Goal: Task Accomplishment & Management: Manage account settings

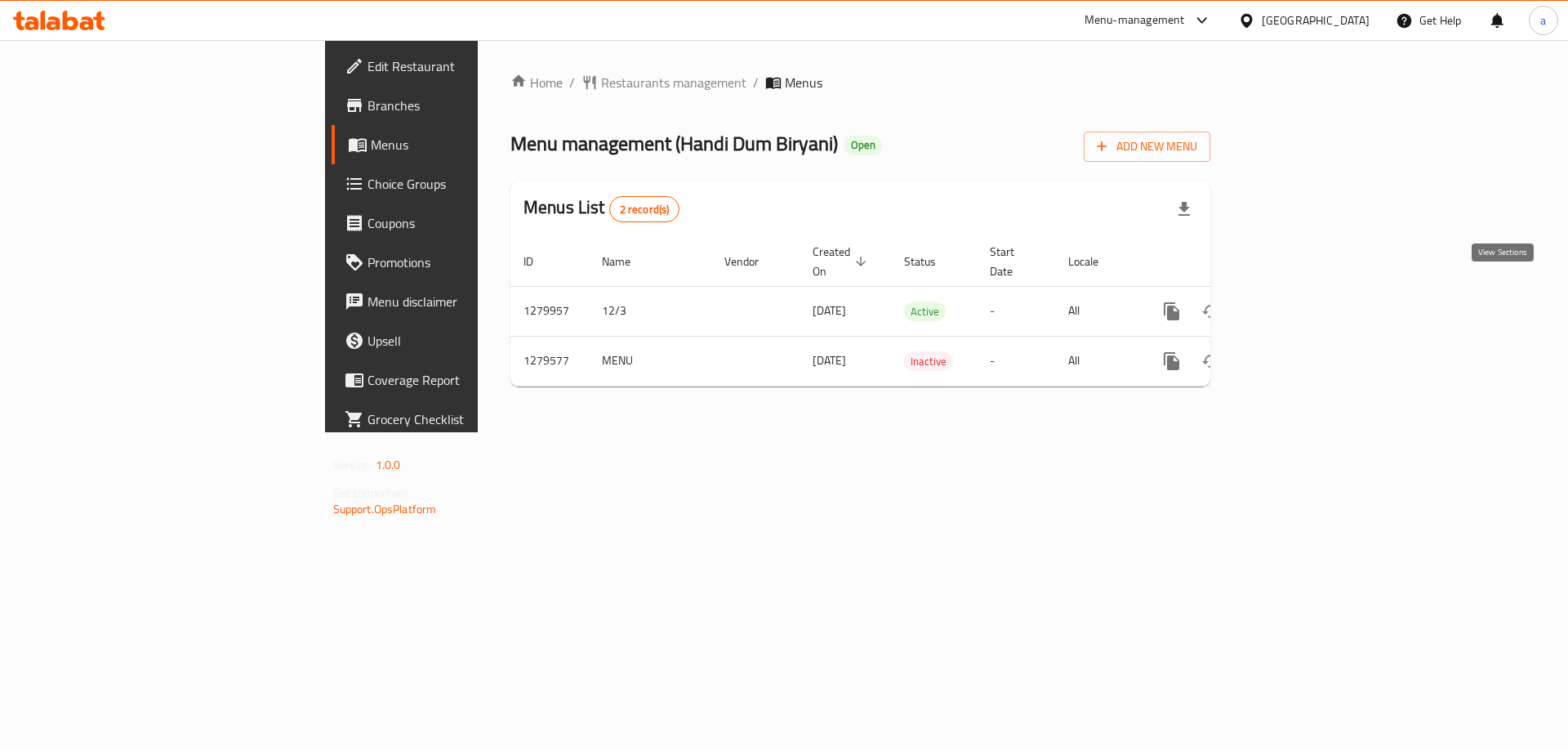
click at [1299, 301] on icon "enhanced table" at bounding box center [1289, 311] width 20 height 20
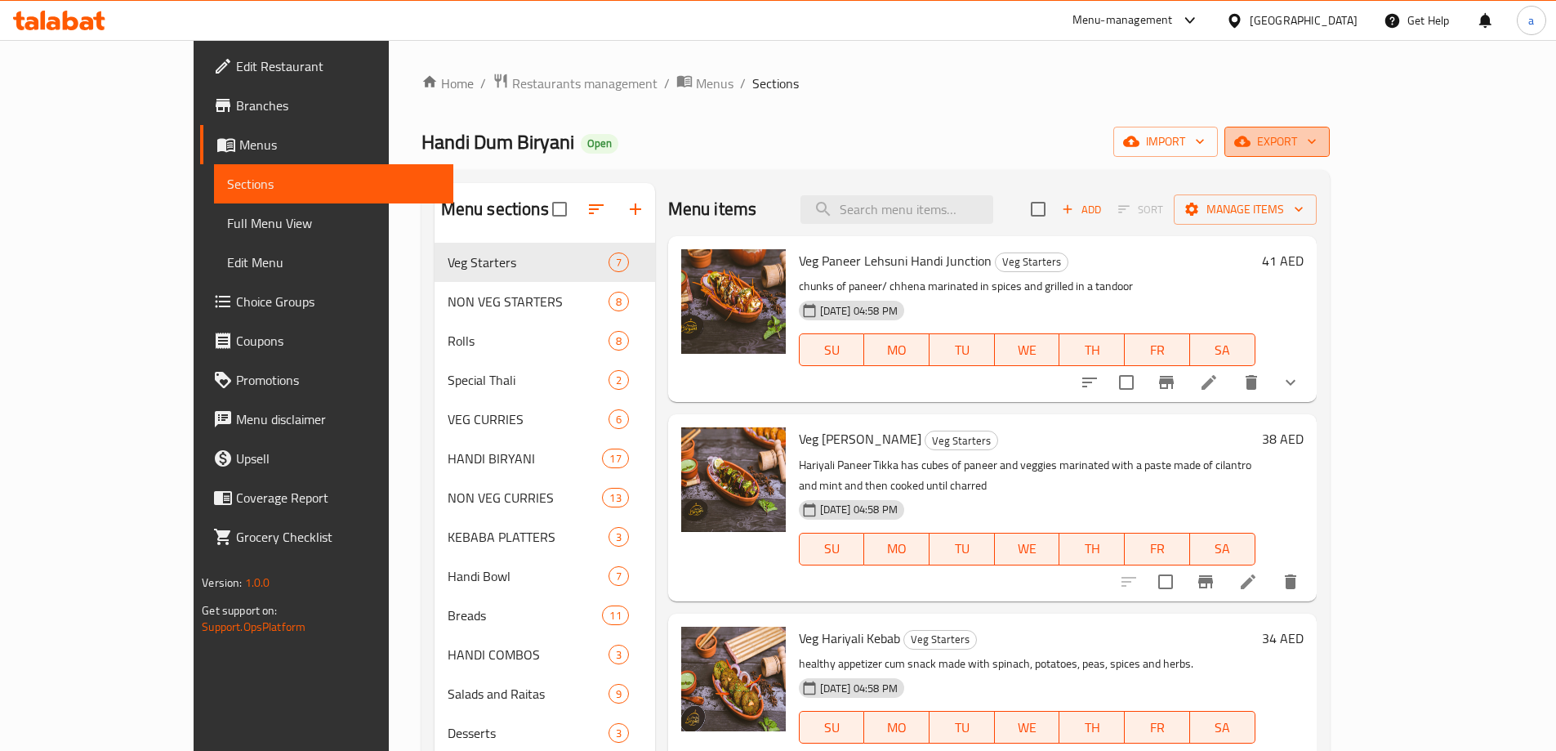
click at [1330, 154] on button "export" at bounding box center [1277, 142] width 105 height 30
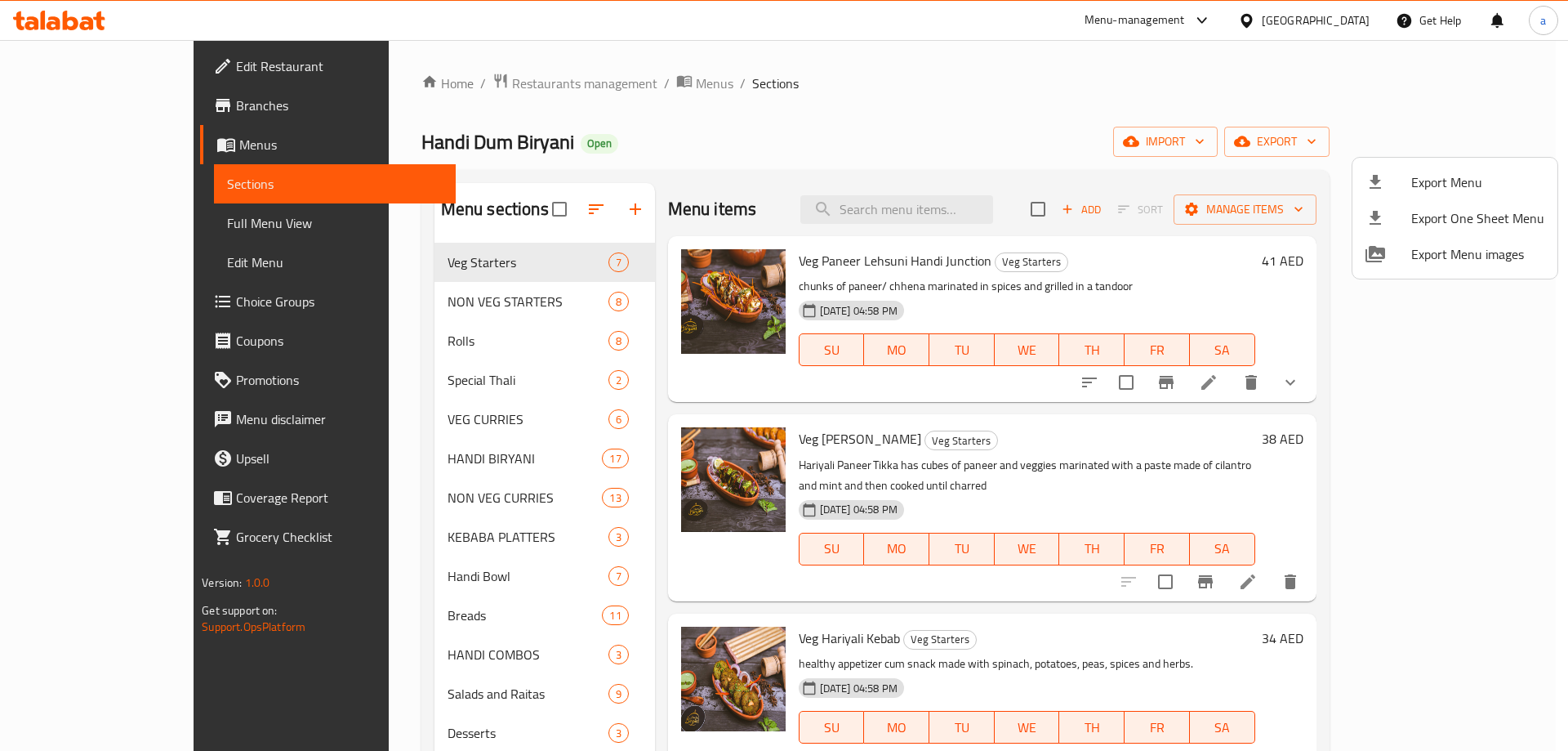
click at [1453, 182] on span "Export Menu" at bounding box center [1477, 182] width 133 height 20
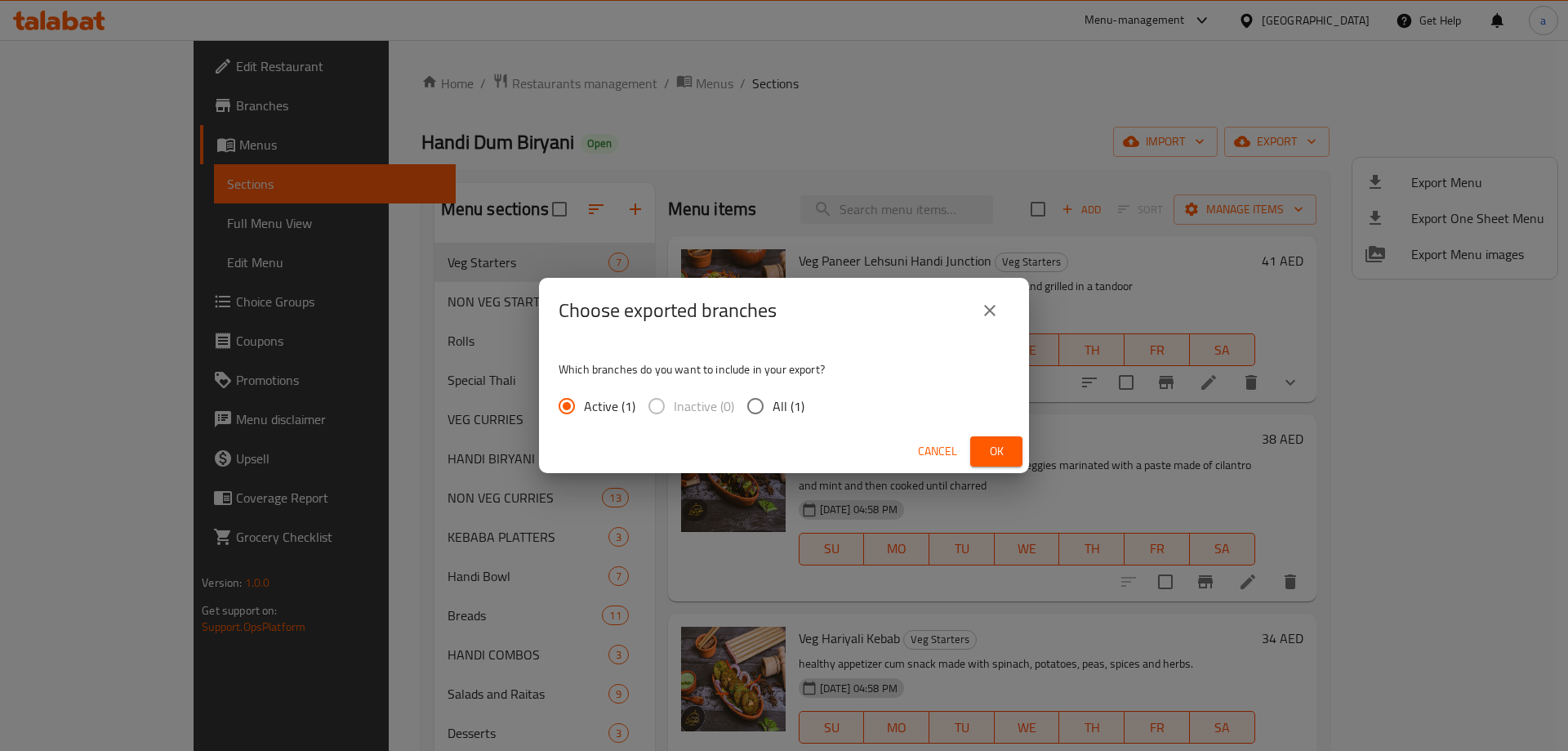
click at [780, 413] on span "All (1)" at bounding box center [788, 406] width 32 height 20
click at [773, 413] on input "All (1)" at bounding box center [756, 406] width 34 height 34
radio input "true"
click at [988, 443] on span "Ok" at bounding box center [996, 451] width 26 height 20
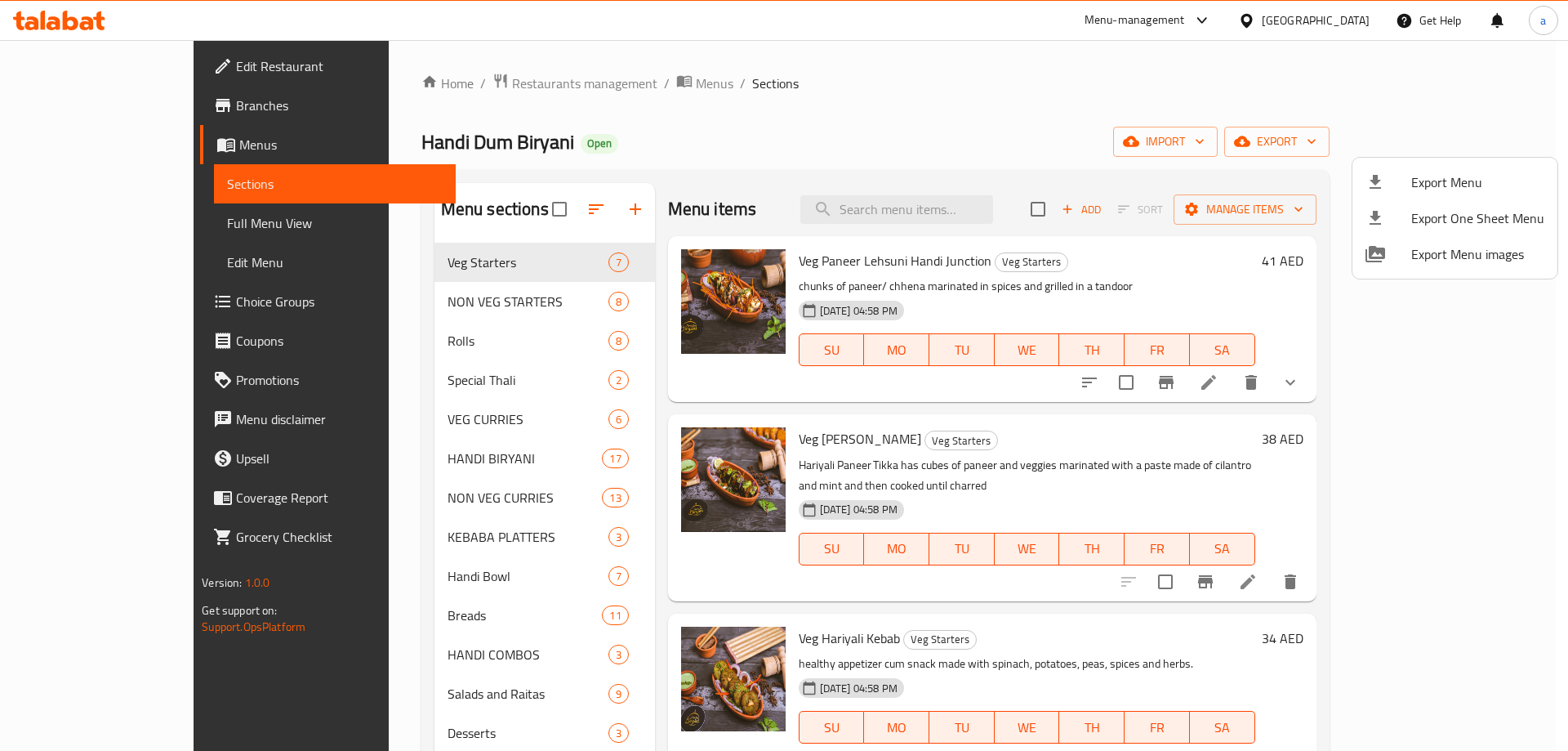
click at [106, 69] on div at bounding box center [784, 375] width 1568 height 751
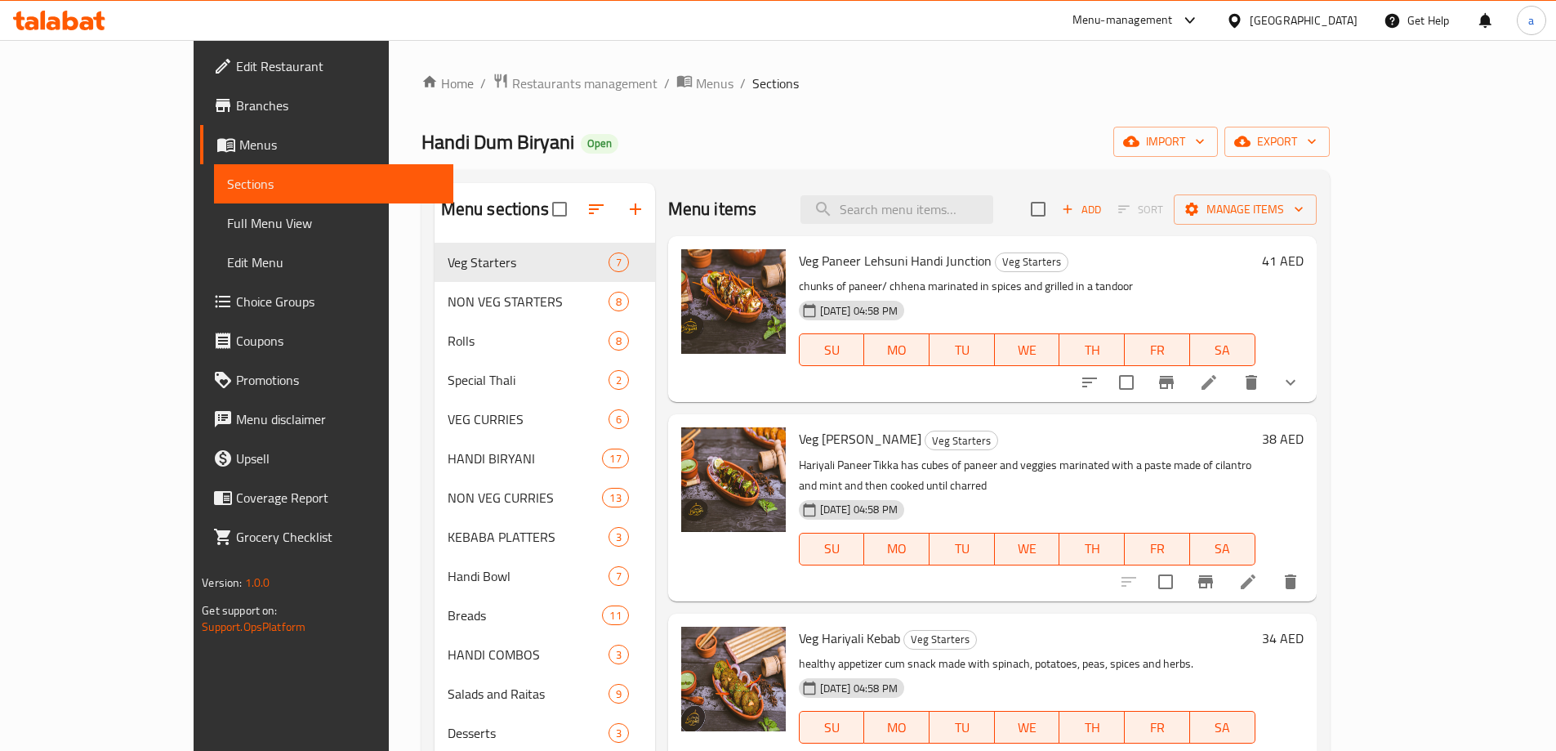
click at [200, 78] on link "Edit Restaurant" at bounding box center [326, 66] width 253 height 39
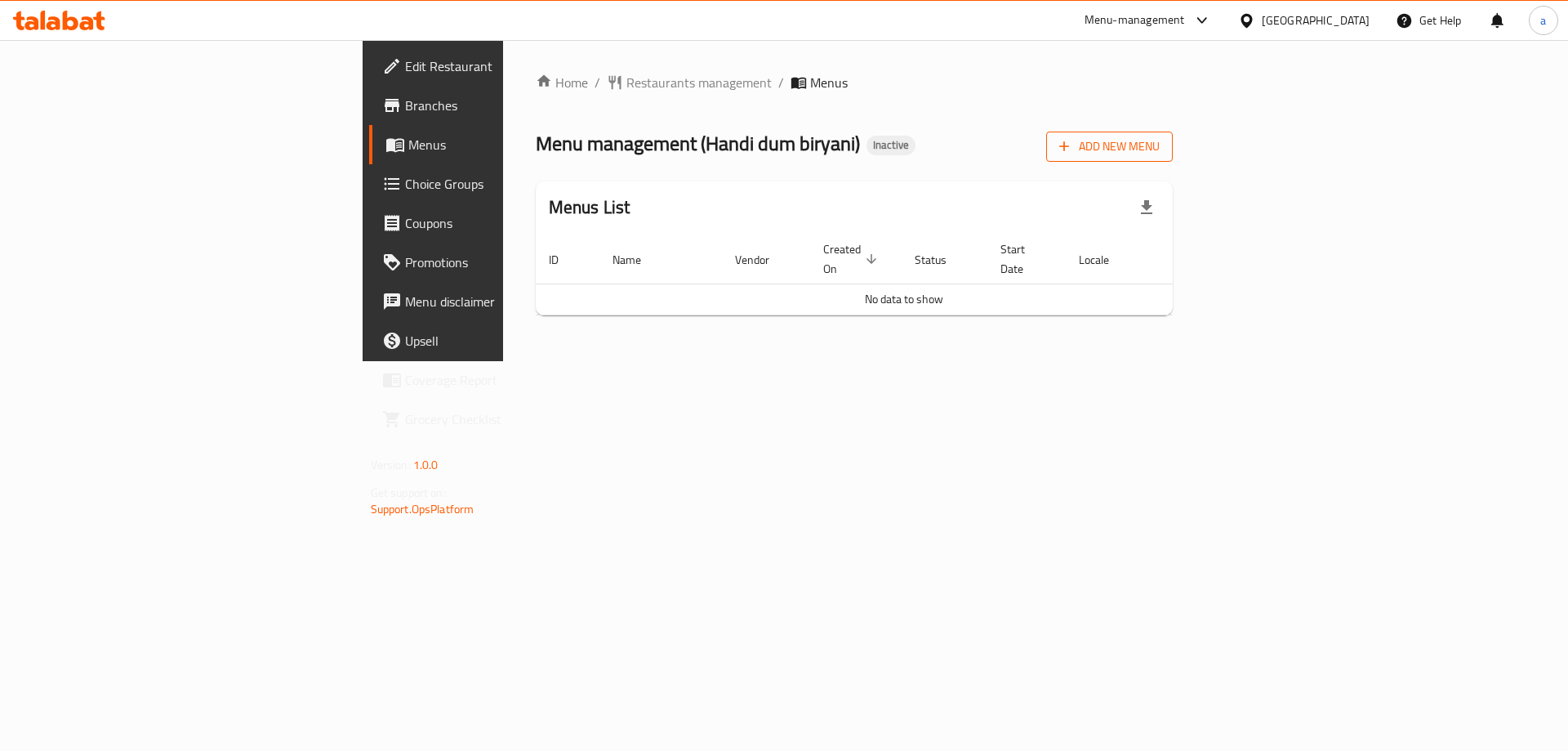
click at [1159, 153] on span "Add New Menu" at bounding box center [1109, 146] width 100 height 20
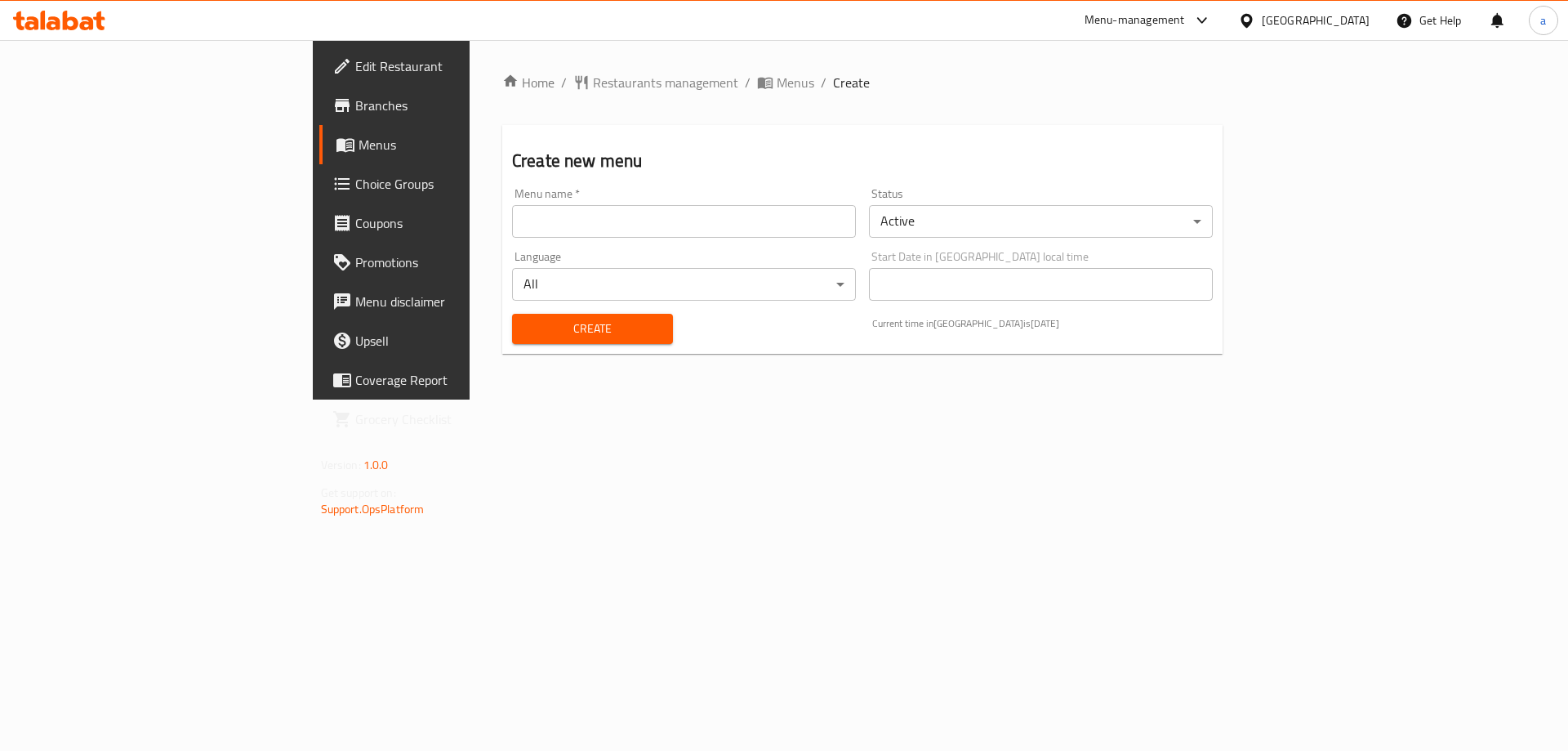
click at [815, 230] on input "text" at bounding box center [684, 221] width 344 height 33
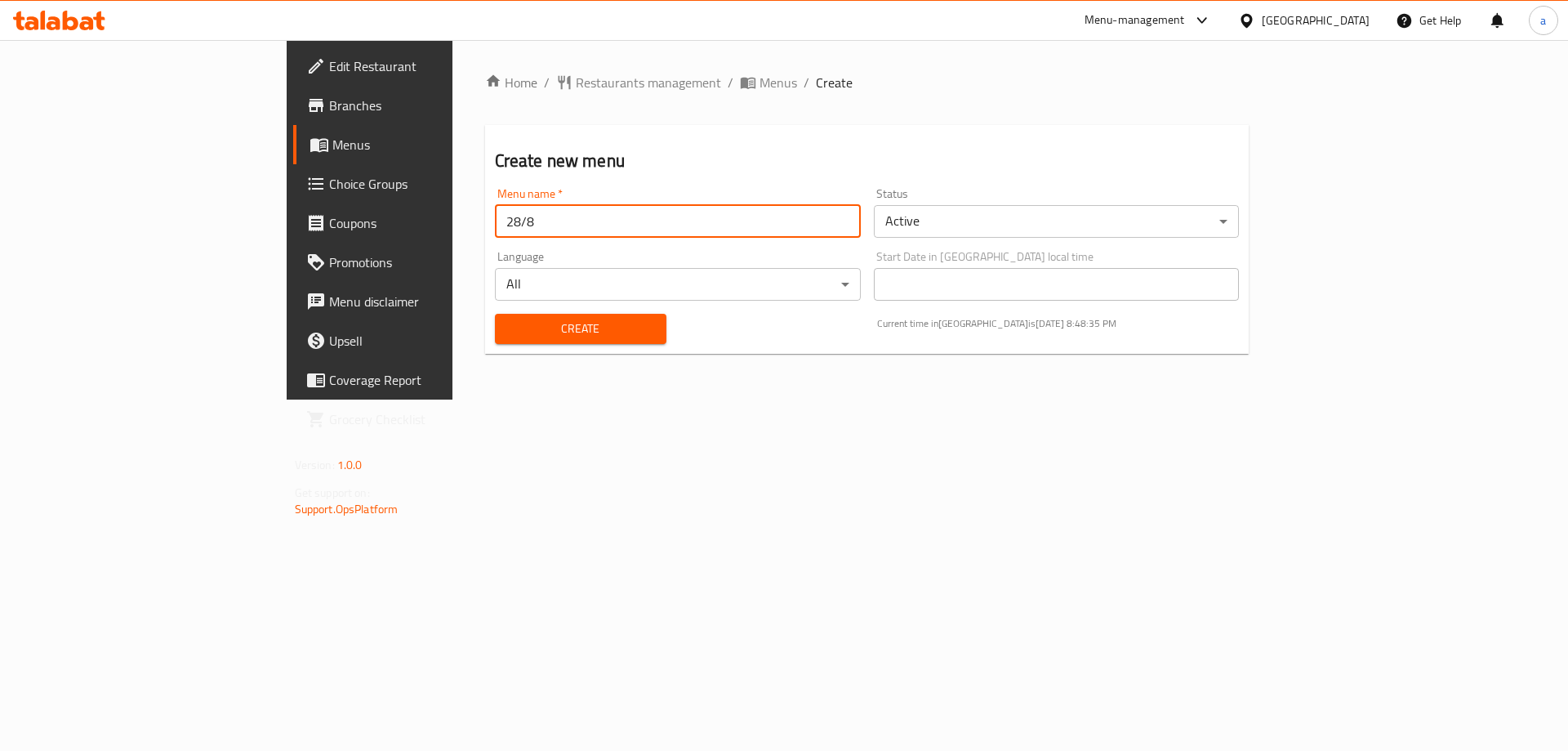
type input "28/8/2025"
click at [495, 340] on button "Create" at bounding box center [581, 329] width 172 height 30
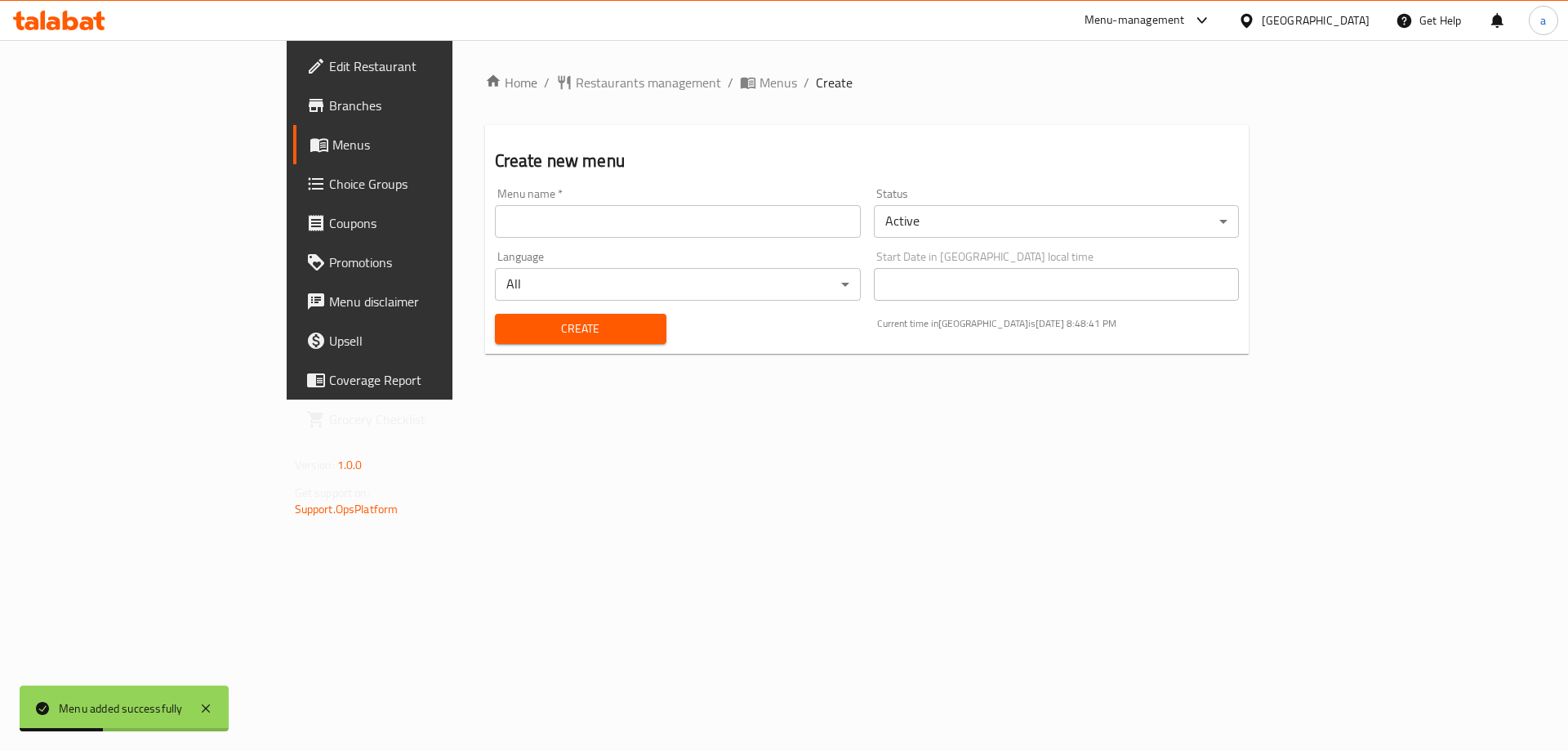
click at [333, 141] on span "Menus" at bounding box center [434, 145] width 203 height 20
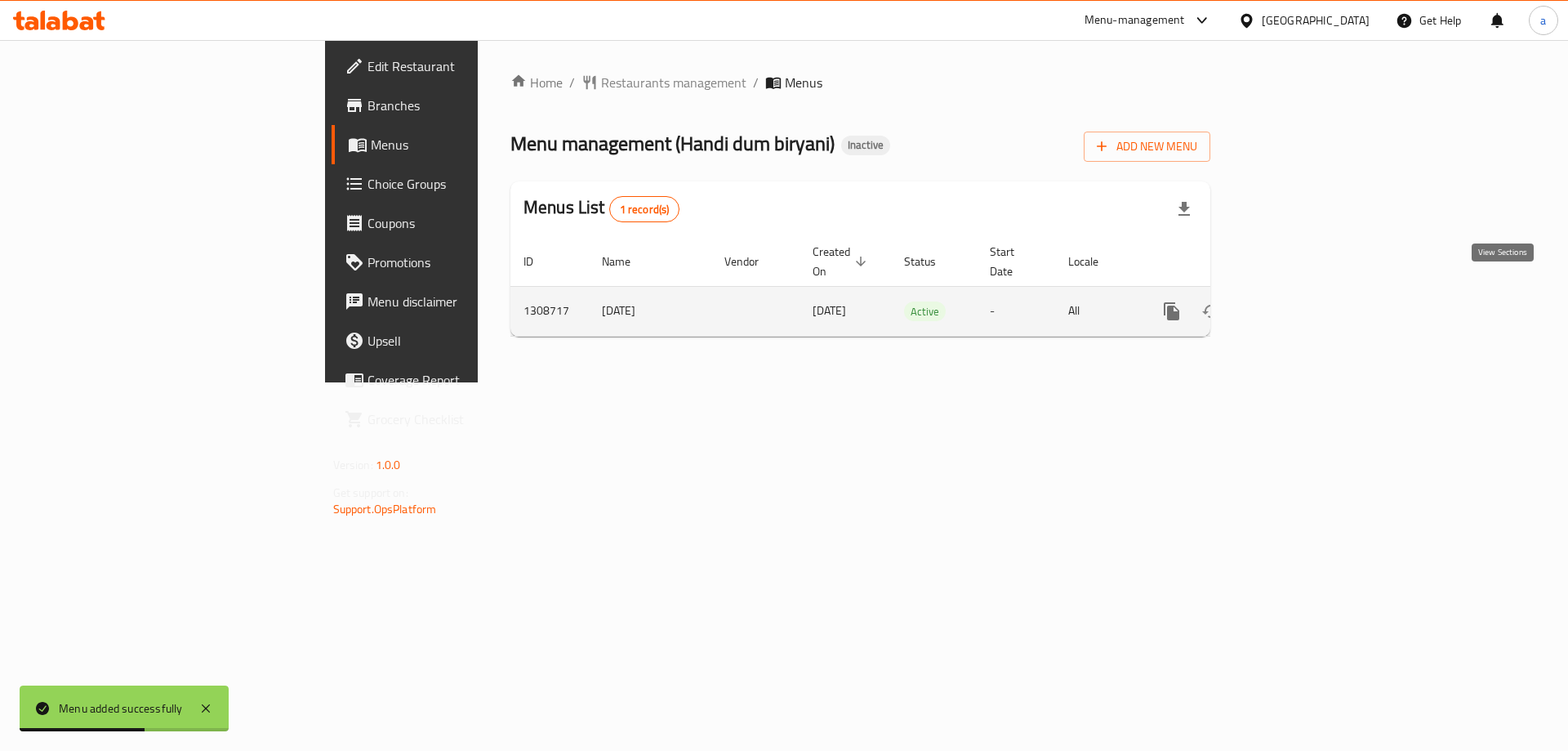
click at [1299, 301] on icon "enhanced table" at bounding box center [1289, 311] width 20 height 20
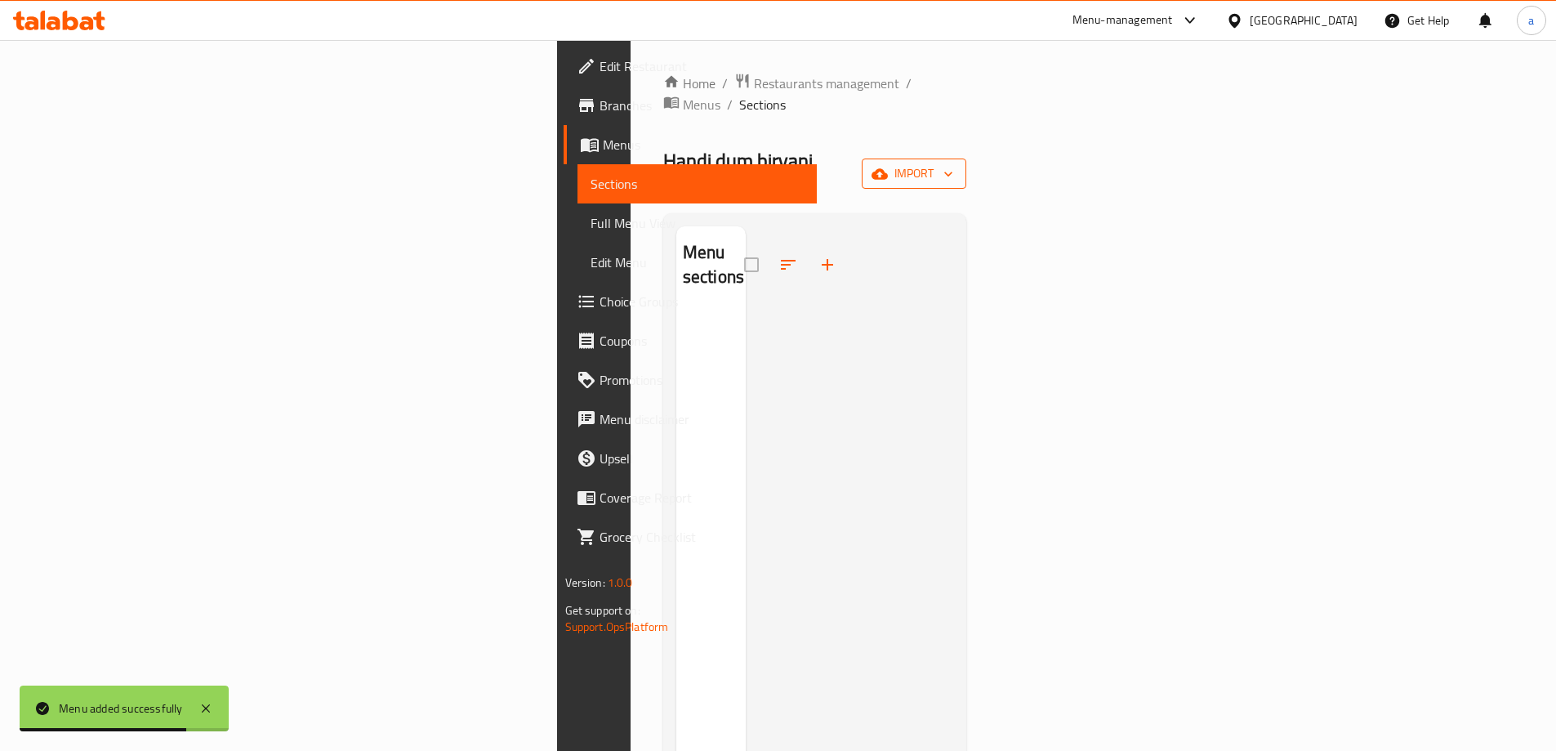
click at [953, 163] on span "import" at bounding box center [914, 173] width 78 height 20
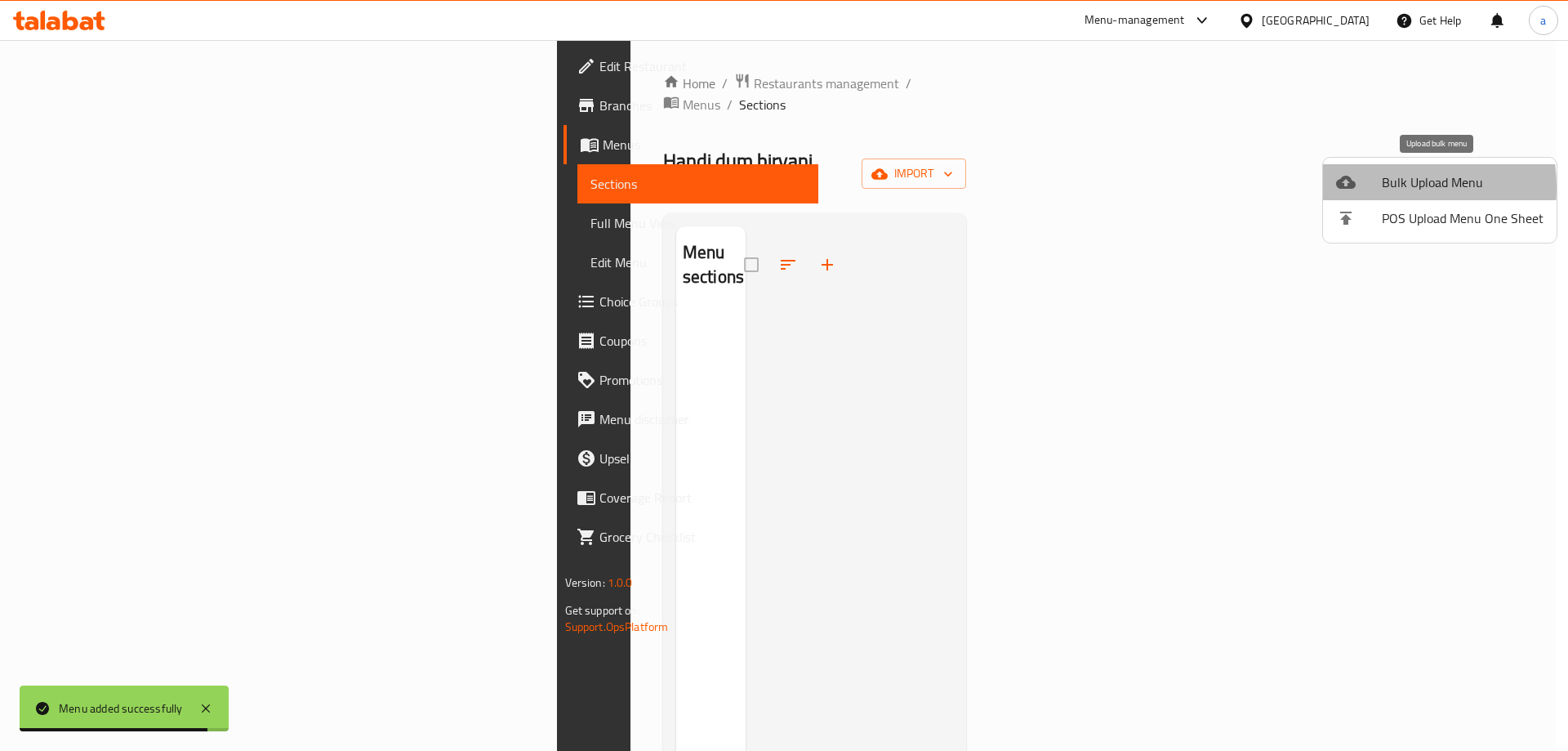
click at [1356, 188] on div at bounding box center [1359, 182] width 46 height 20
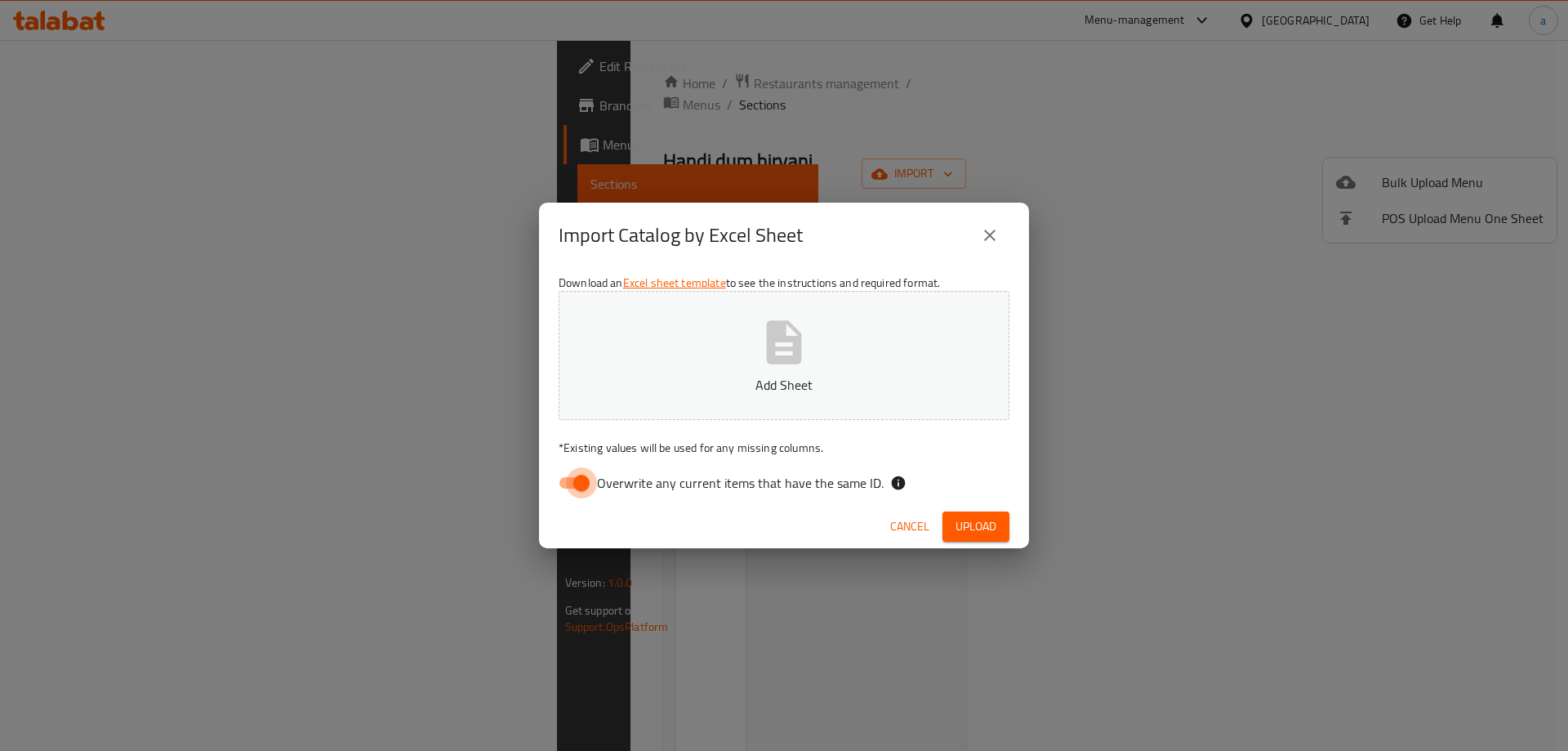
click at [579, 478] on input "Overwrite any current items that have the same ID." at bounding box center [581, 482] width 93 height 31
checkbox input "false"
click at [701, 320] on button "Add Sheet" at bounding box center [784, 355] width 451 height 129
click at [999, 535] on button "Upload" at bounding box center [975, 526] width 67 height 30
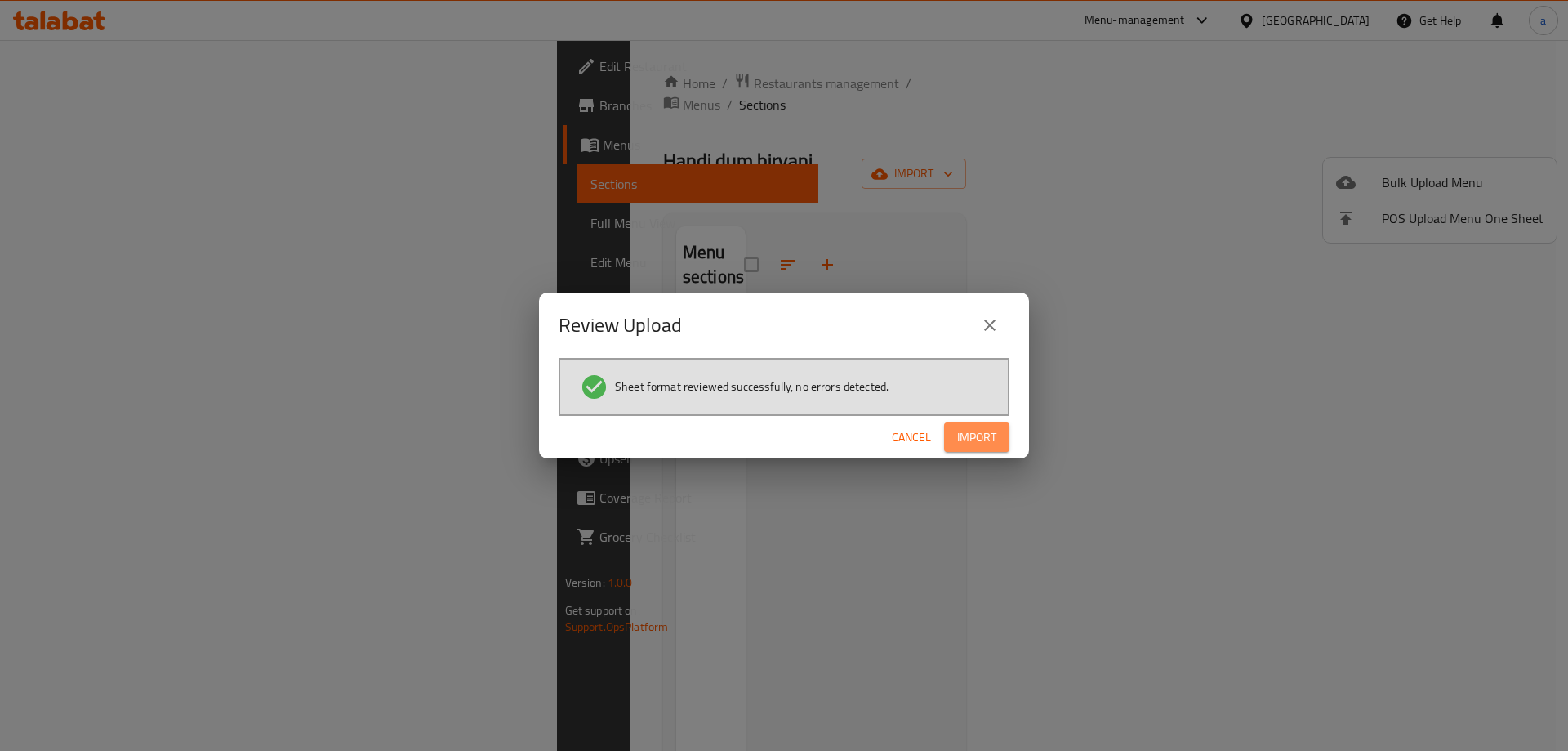
click at [991, 440] on span "Import" at bounding box center [976, 437] width 39 height 20
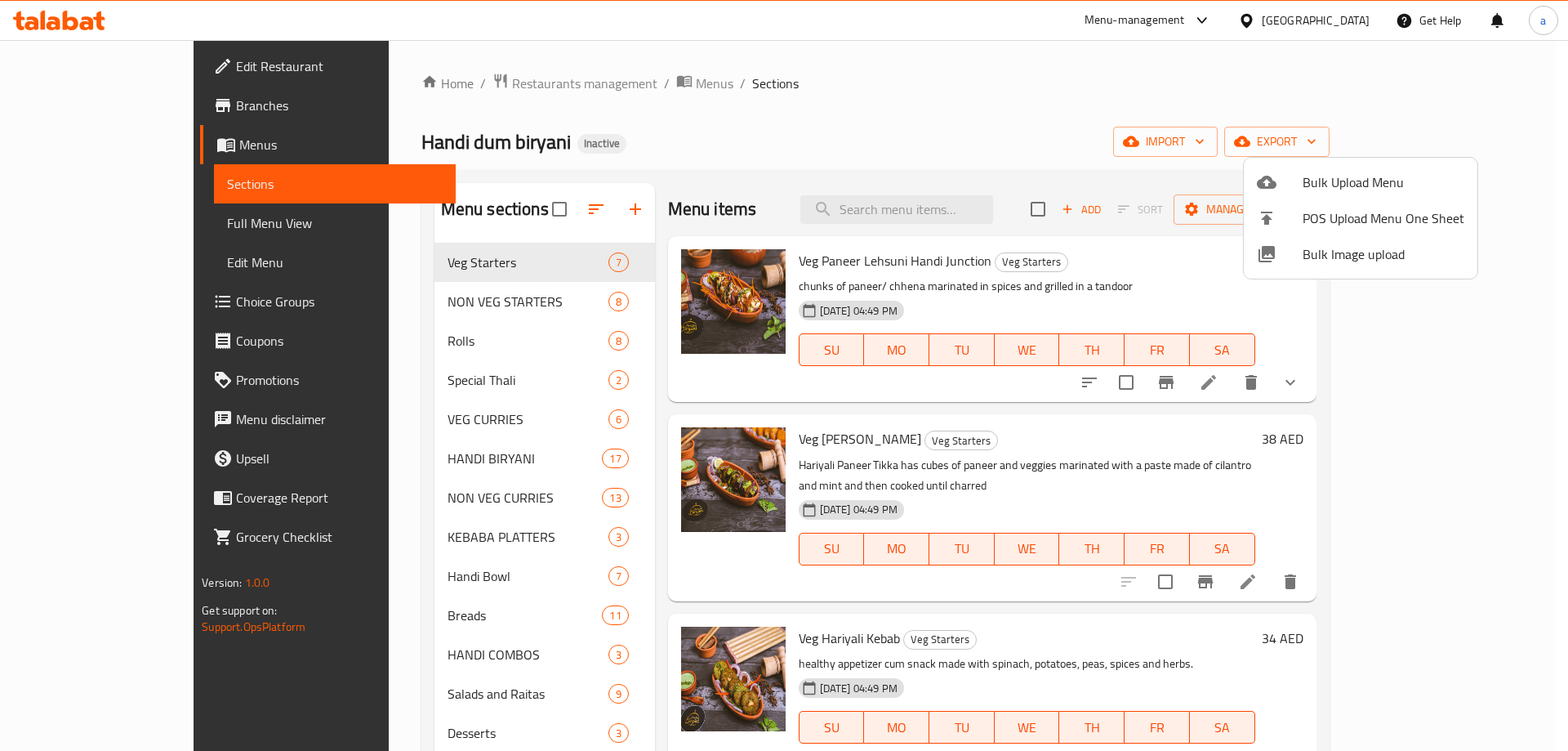
click at [613, 319] on div at bounding box center [784, 375] width 1568 height 751
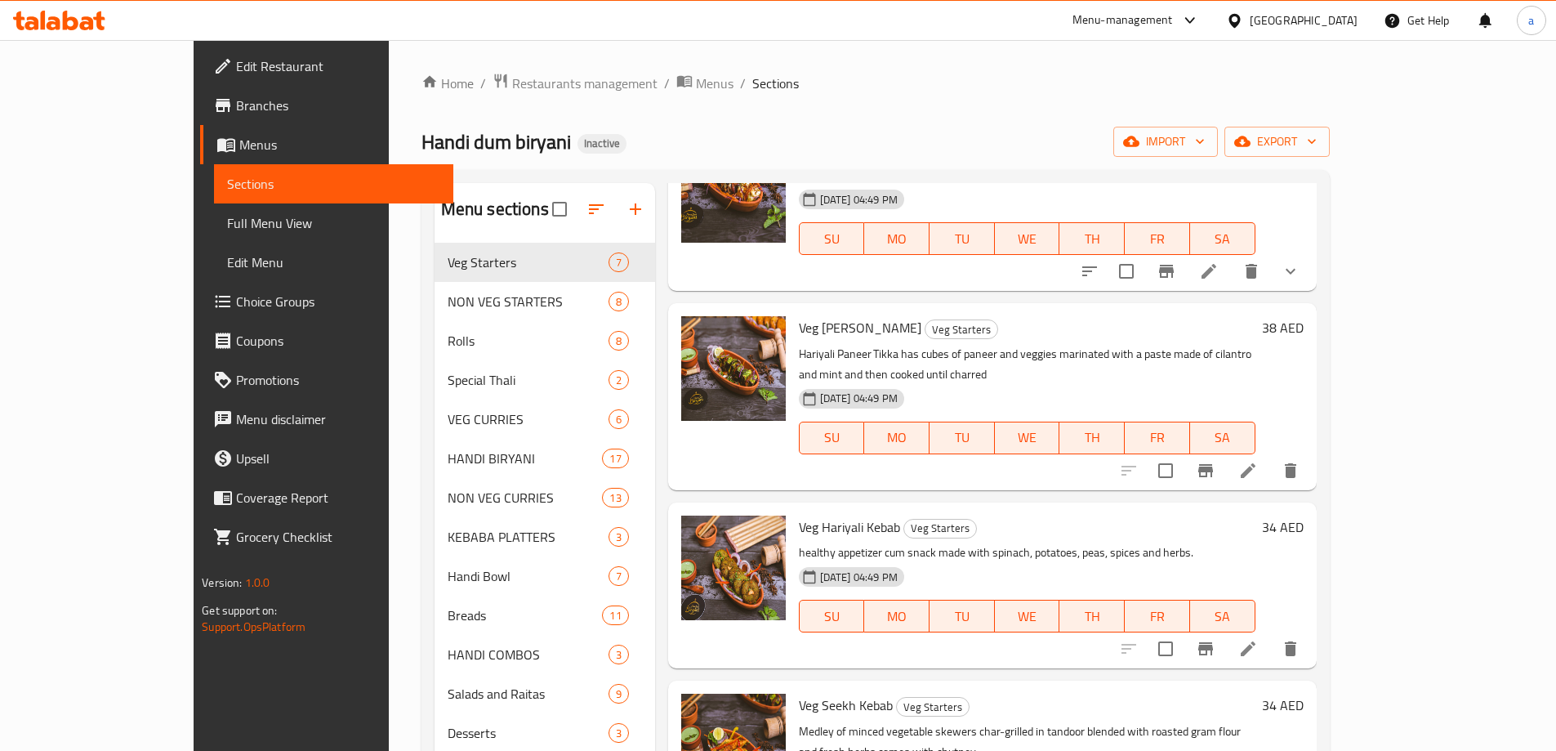
scroll to position [82, 0]
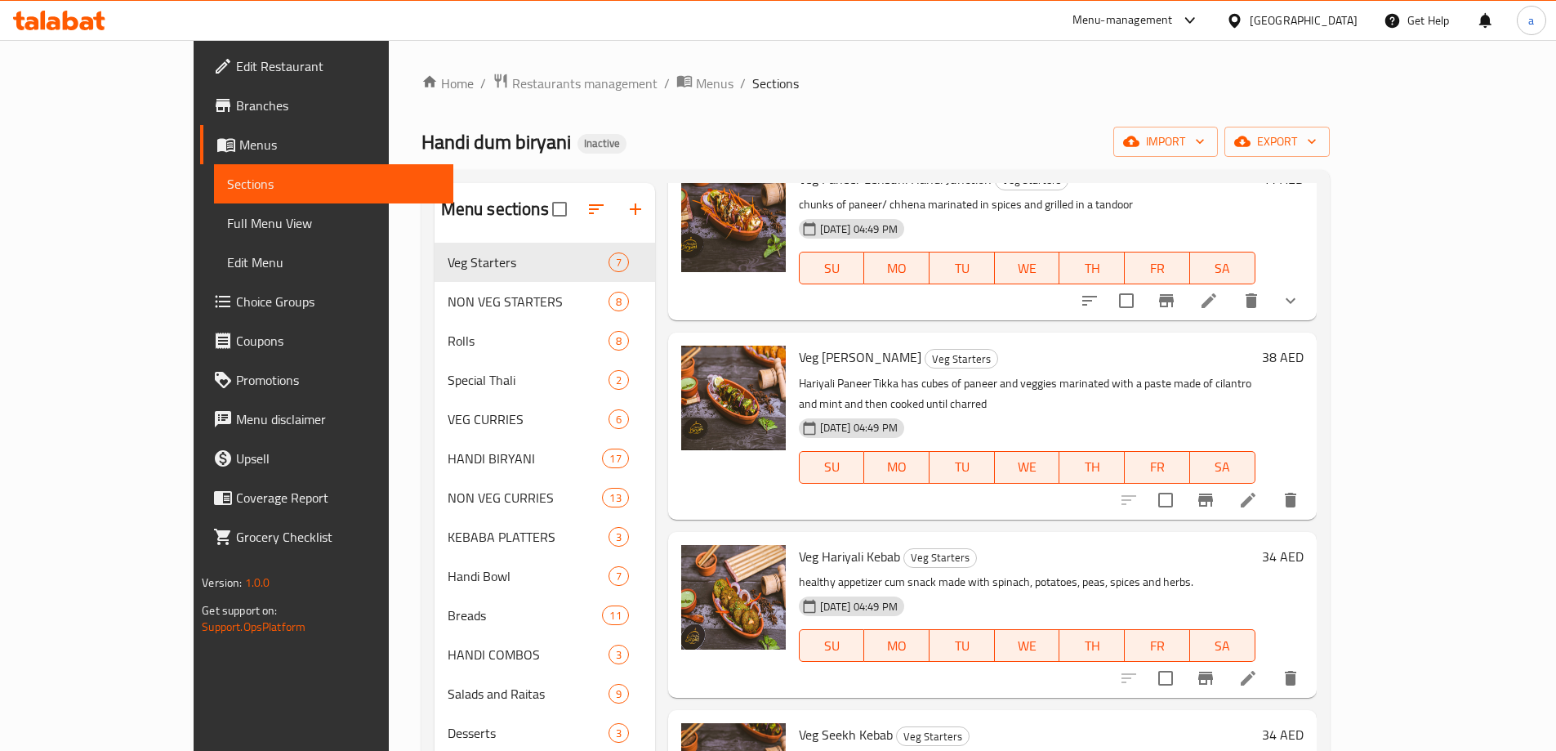
click at [71, 16] on icon at bounding box center [59, 21] width 92 height 20
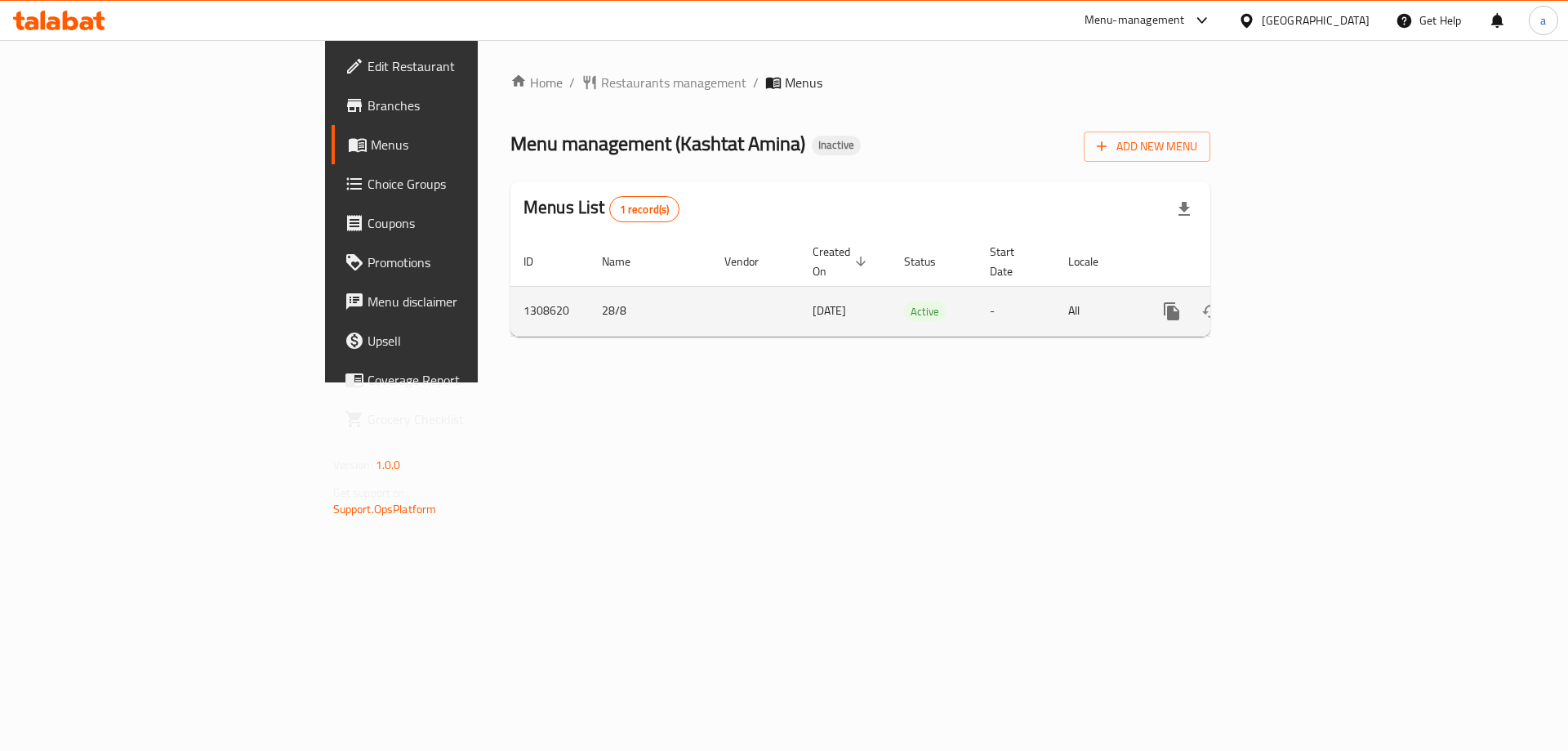
click at [1296, 304] on icon "enhanced table" at bounding box center [1289, 311] width 15 height 15
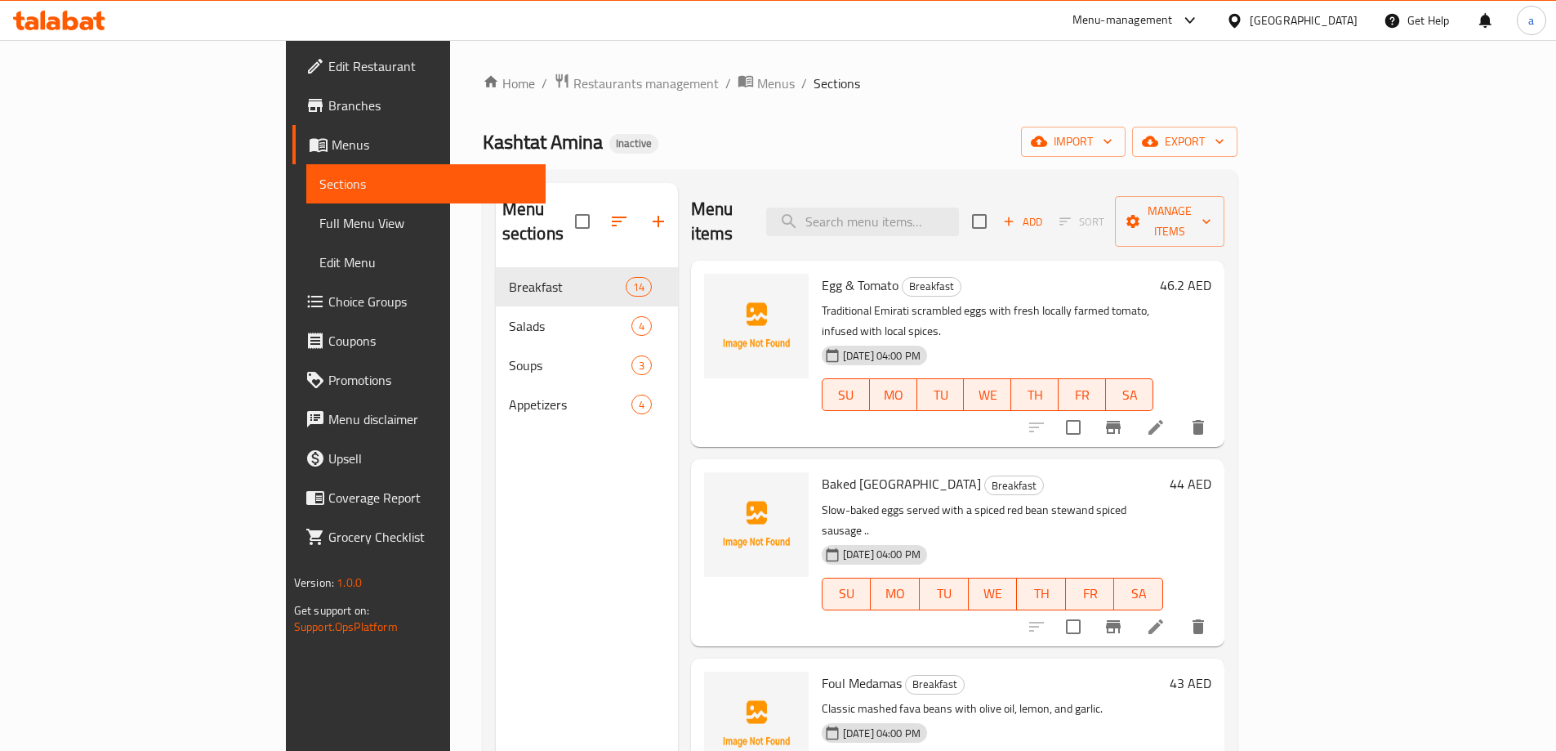
click at [328, 65] on span "Edit Restaurant" at bounding box center [430, 66] width 204 height 20
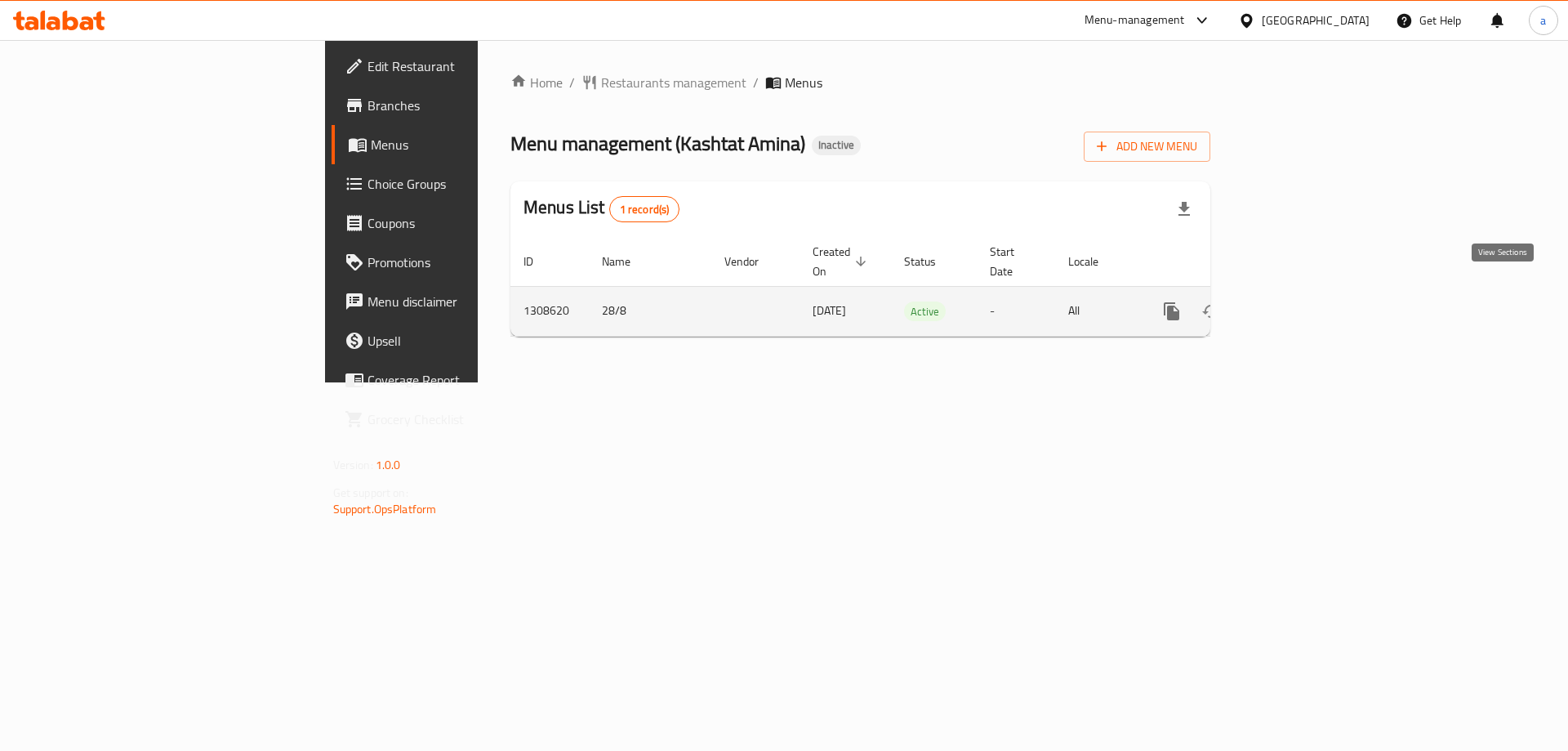
click at [1299, 301] on icon "enhanced table" at bounding box center [1289, 311] width 20 height 20
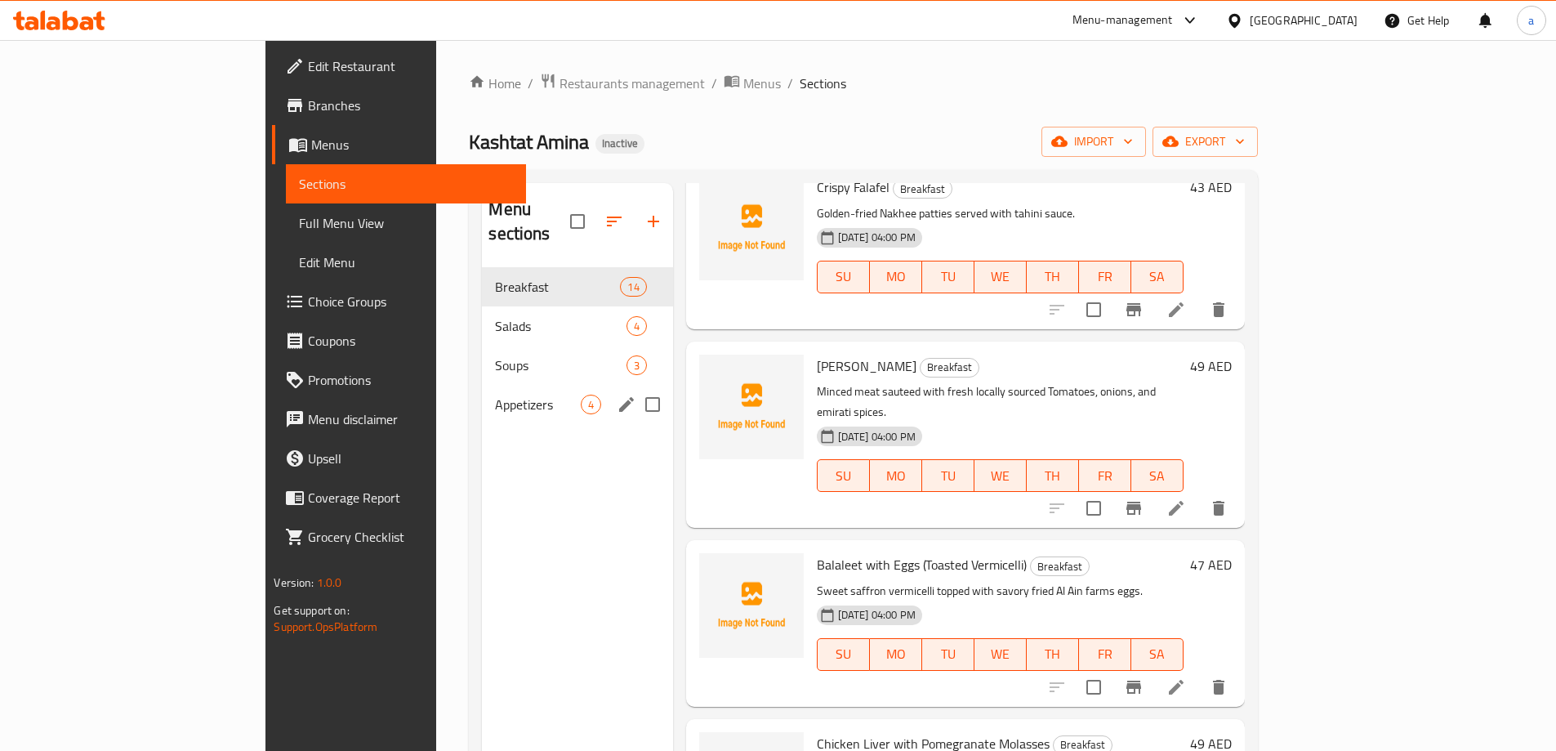
click at [495, 395] on span "Appetizers" at bounding box center [537, 405] width 85 height 20
